Goal: Task Accomplishment & Management: Manage account settings

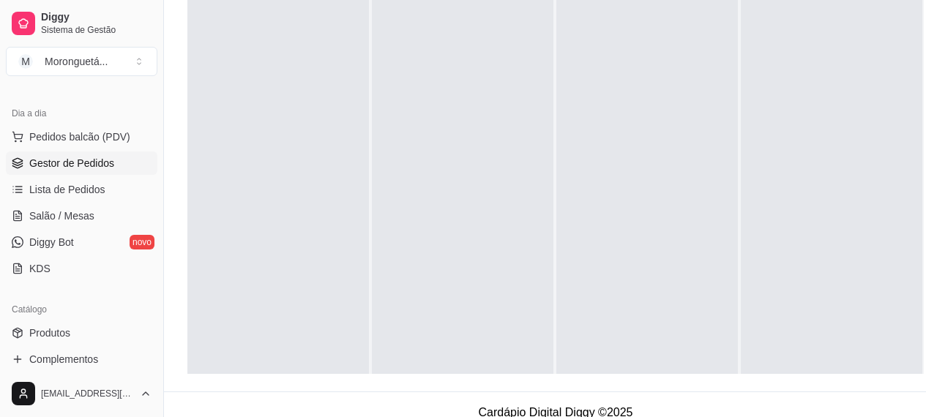
scroll to position [220, 0]
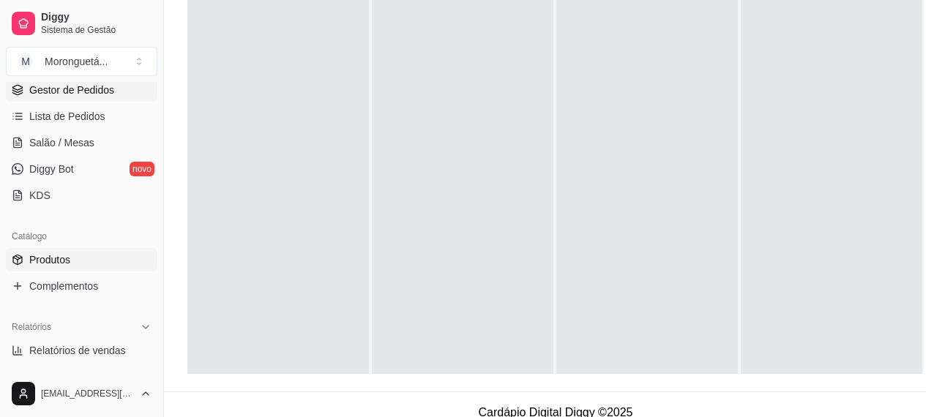
click at [51, 268] on link "Produtos" at bounding box center [81, 259] width 151 height 23
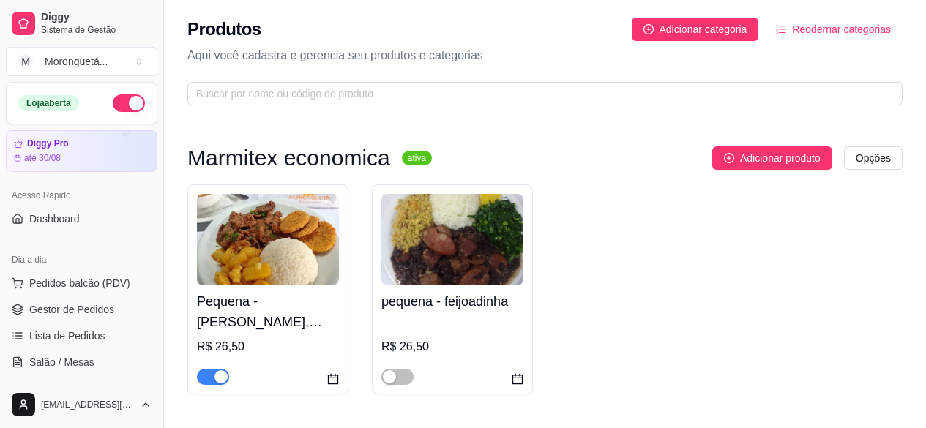
click at [247, 231] on img at bounding box center [268, 239] width 142 height 91
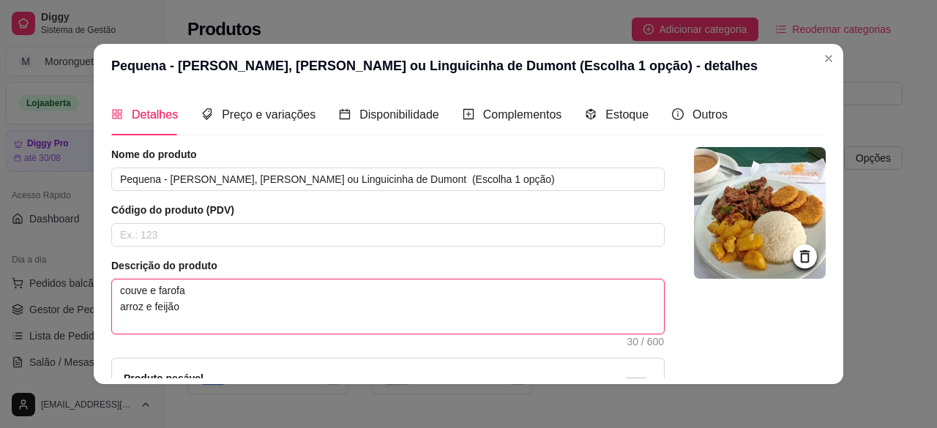
drag, startPoint x: 210, startPoint y: 289, endPoint x: 114, endPoint y: 290, distance: 95.9
click at [114, 290] on textarea "couve e farofa arroz e feijão" at bounding box center [388, 307] width 552 height 54
paste textarea "brocolis com cenoura, batata doce assad"
type textarea "brocolis com cenoura, batata doce assada arroz e feijão"
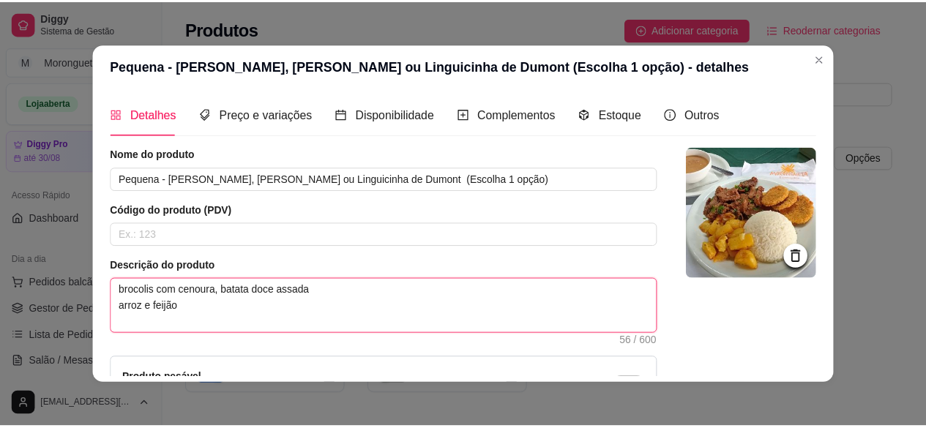
scroll to position [168, 0]
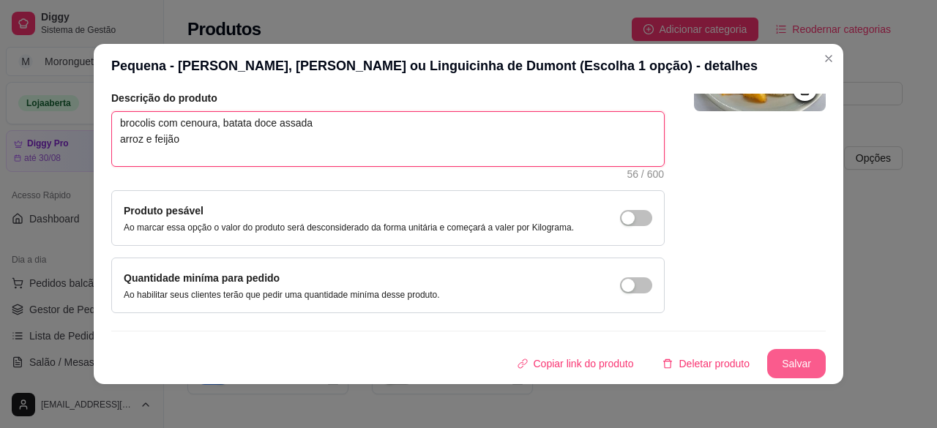
type textarea "brocolis com cenoura, batata doce assada arroz e feijão"
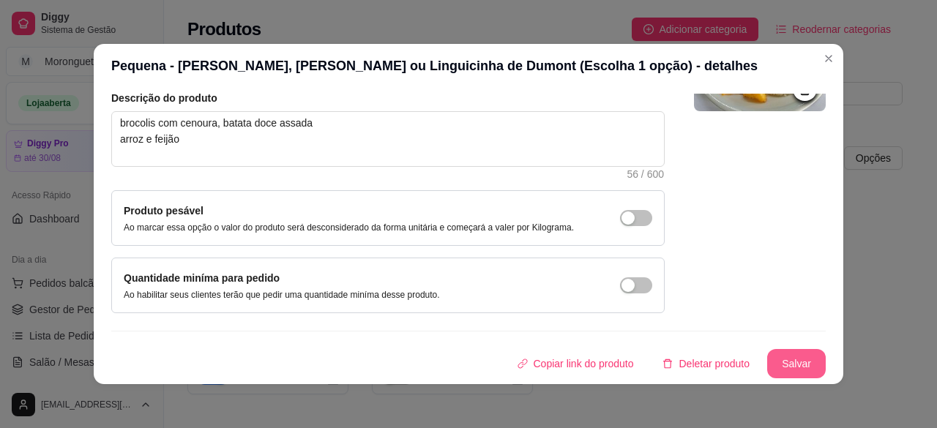
click at [790, 359] on button "Salvar" at bounding box center [796, 363] width 59 height 29
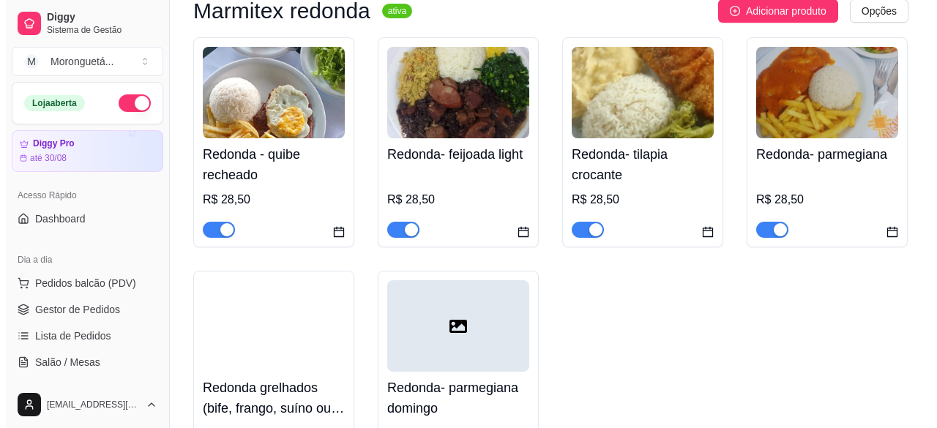
scroll to position [512, 0]
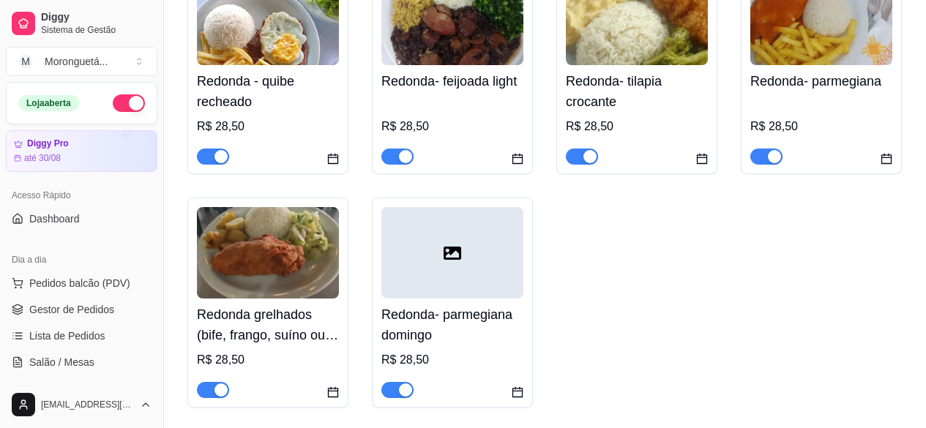
click at [294, 334] on h4 "Redonda grelhados (bife, frango, suíno ou Linguicinha) escolha 1 opção" at bounding box center [268, 324] width 142 height 41
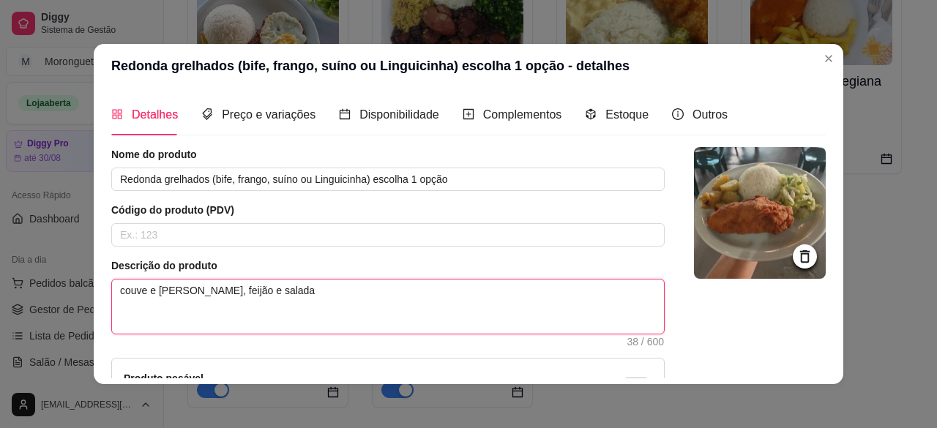
drag, startPoint x: 214, startPoint y: 311, endPoint x: 108, endPoint y: 312, distance: 106.9
click at [112, 312] on textarea "couve e farofa Arroz, feijão e salada" at bounding box center [388, 307] width 552 height 54
click at [233, 282] on textarea "couve e farofa Arroz, feijão e salada" at bounding box center [388, 307] width 552 height 54
drag, startPoint x: 187, startPoint y: 287, endPoint x: 111, endPoint y: 285, distance: 76.9
click at [112, 285] on textarea "couve e farofa Arroz, feijão e salada" at bounding box center [388, 307] width 552 height 54
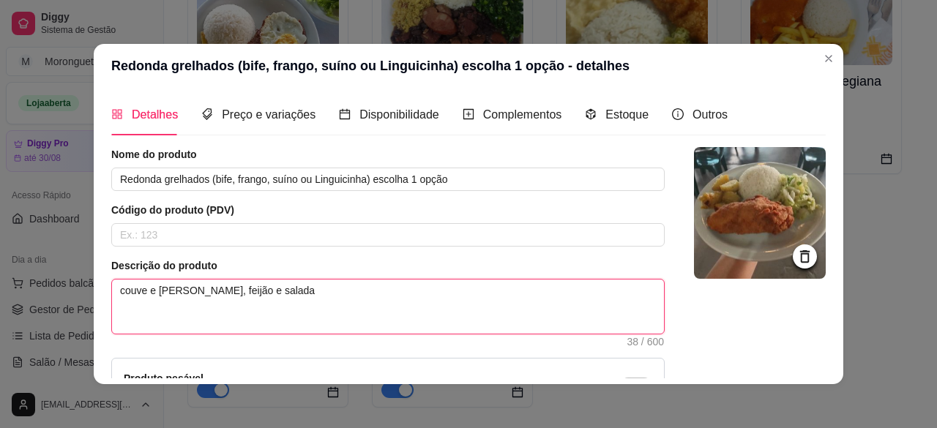
paste textarea "brocolis com cenoura, batata doce assad"
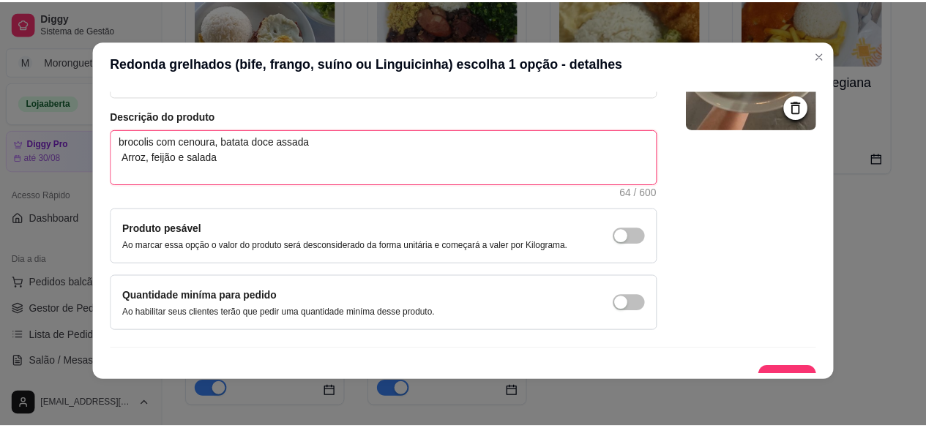
scroll to position [168, 0]
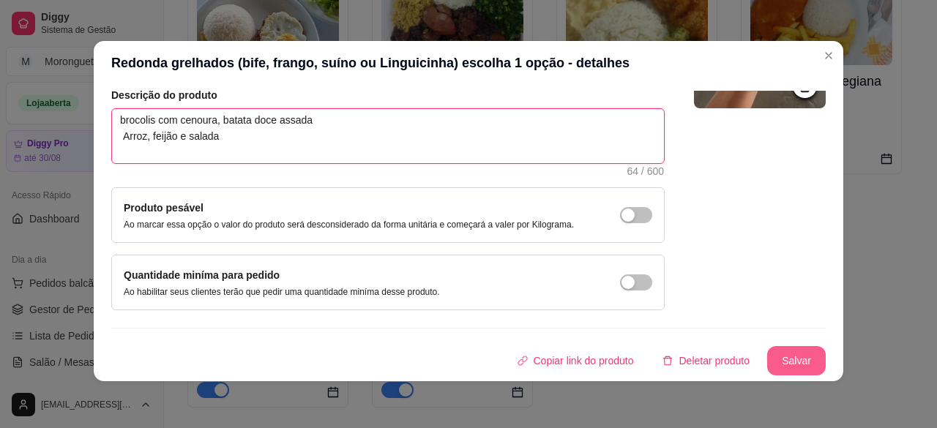
type textarea "brocolis com cenoura, batata doce assada Arroz, feijão e salada"
click at [767, 348] on button "Salvar" at bounding box center [796, 360] width 59 height 29
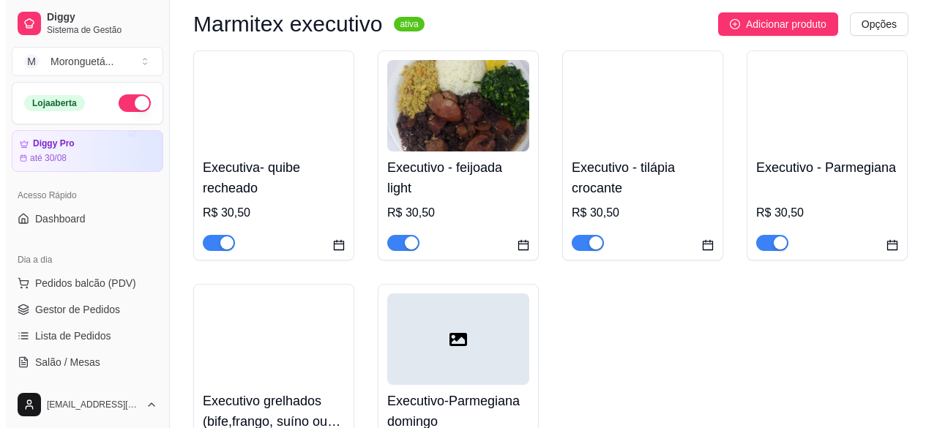
scroll to position [1098, 0]
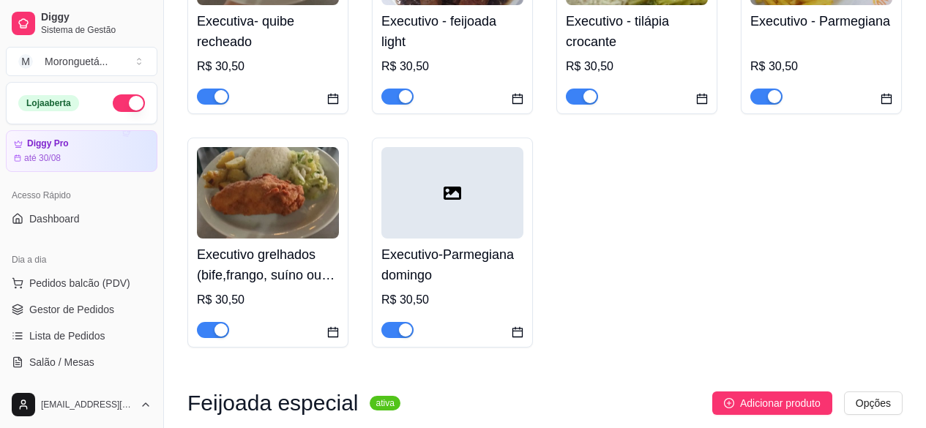
click at [226, 239] on img at bounding box center [268, 192] width 142 height 91
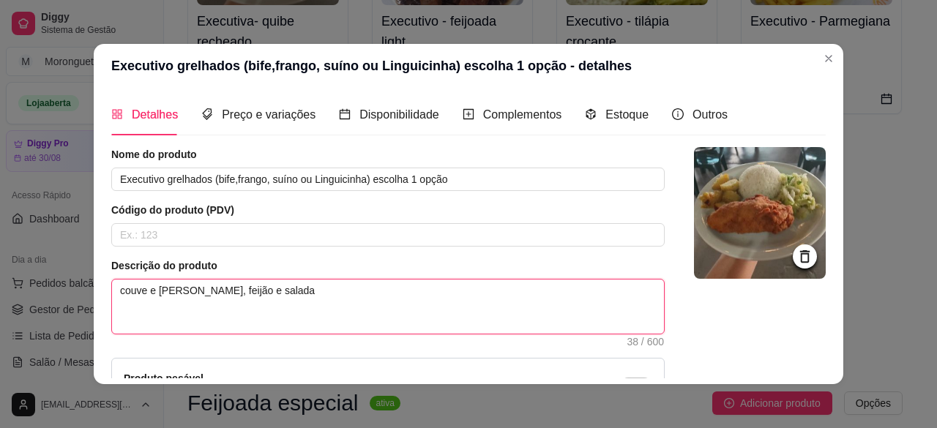
drag, startPoint x: 192, startPoint y: 280, endPoint x: 113, endPoint y: 278, distance: 78.3
click at [113, 278] on div "Descrição do produto couve e farofa Arroz, feijão e salada 38 / 600" at bounding box center [387, 302] width 553 height 88
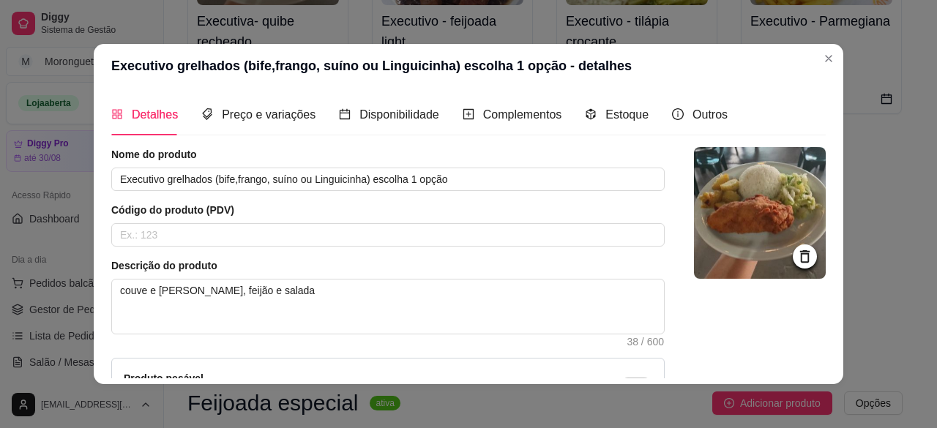
click at [113, 278] on div "Descrição do produto couve e farofa Arroz, feijão e salada 38 / 600" at bounding box center [387, 302] width 553 height 88
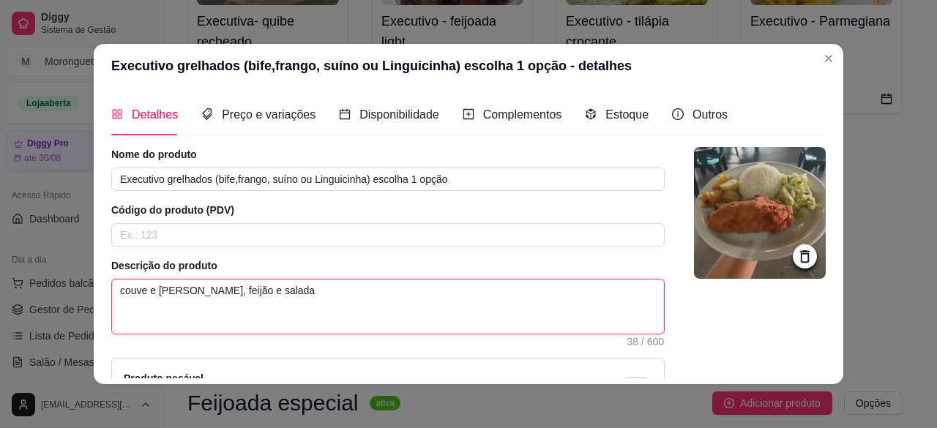
drag, startPoint x: 224, startPoint y: 289, endPoint x: 135, endPoint y: 288, distance: 88.6
click at [138, 288] on textarea "couve e farofa Arroz, feijão e salada" at bounding box center [388, 307] width 552 height 54
type textarea "coe e farofauv Arroz, feijão e salada"
click at [234, 299] on textarea "coe e farofauv Arroz, feijão e salada" at bounding box center [388, 307] width 552 height 54
drag, startPoint x: 182, startPoint y: 289, endPoint x: 113, endPoint y: 291, distance: 68.8
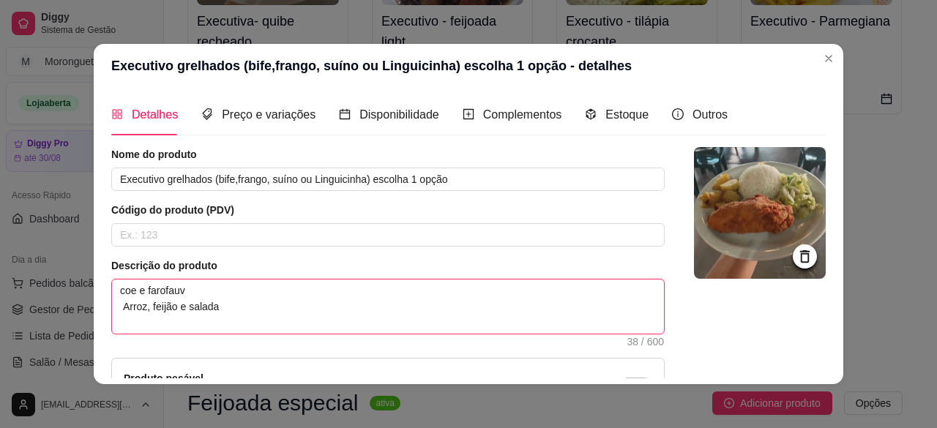
click at [113, 291] on textarea "coe e farofauv Arroz, feijão e salada" at bounding box center [388, 307] width 552 height 54
paste textarea "brocolis com cenoura, batata doce assada"
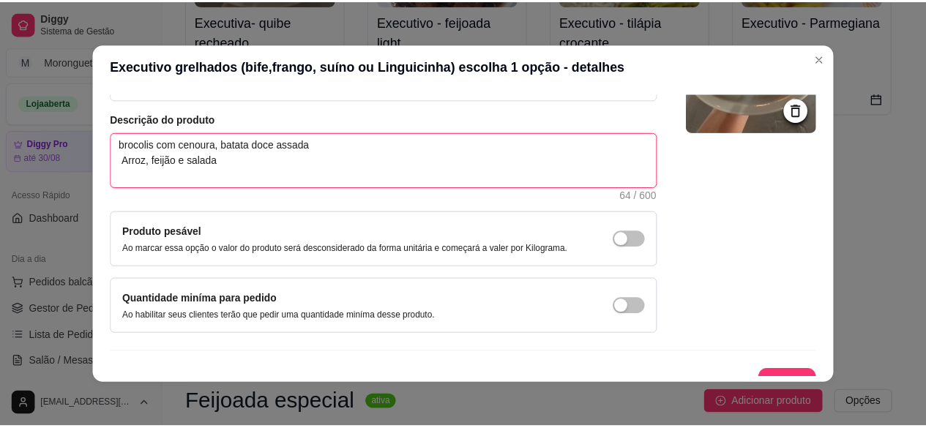
scroll to position [168, 0]
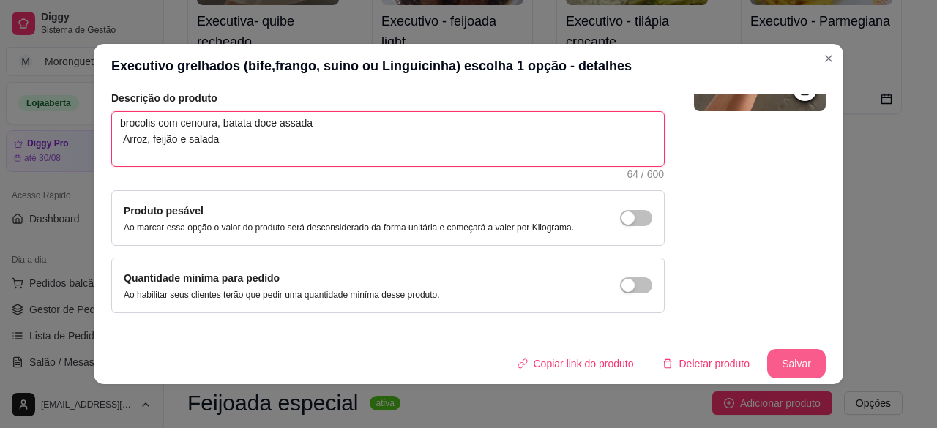
type textarea "brocolis com cenoura, batata doce assada Arroz, feijão e salada"
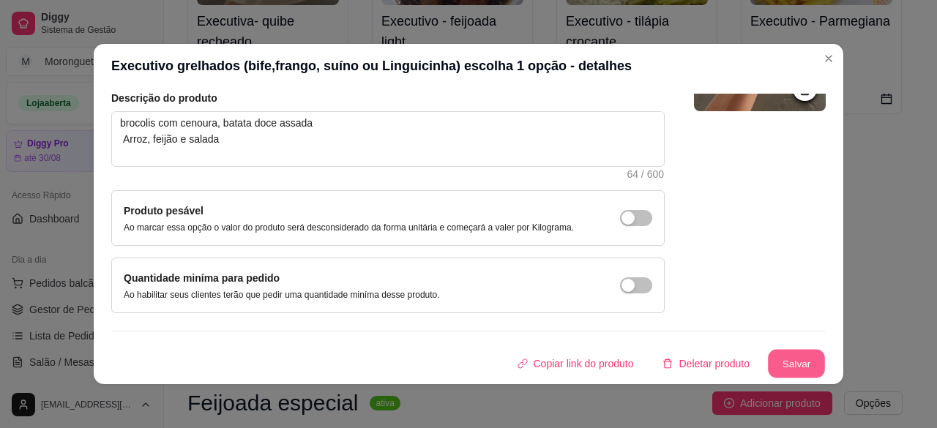
click at [787, 364] on button "Salvar" at bounding box center [796, 364] width 57 height 29
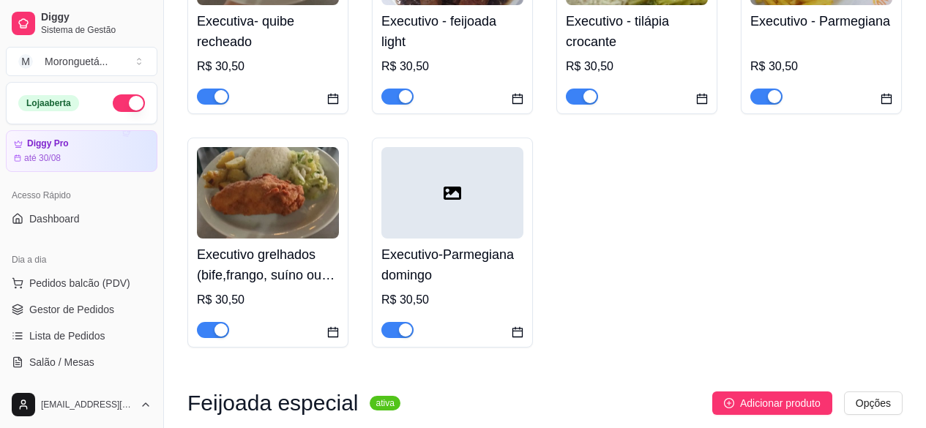
click at [187, 241] on div "Executivo grelhados (bife,frango, suíno ou Linguicinha) escolha 1 opção R$ 30,50" at bounding box center [267, 243] width 161 height 210
